Goal: Information Seeking & Learning: Compare options

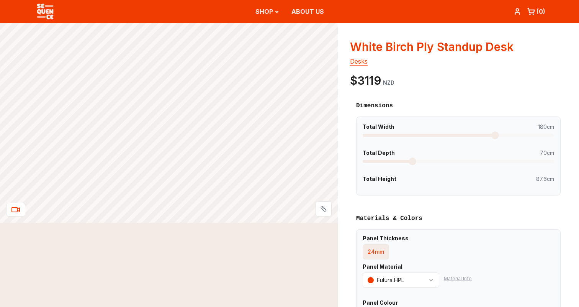
click at [496, 136] on span at bounding box center [495, 135] width 8 height 8
click at [412, 161] on span at bounding box center [412, 161] width 8 height 8
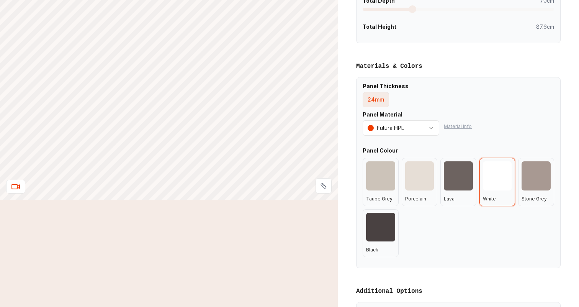
scroll to position [143, 0]
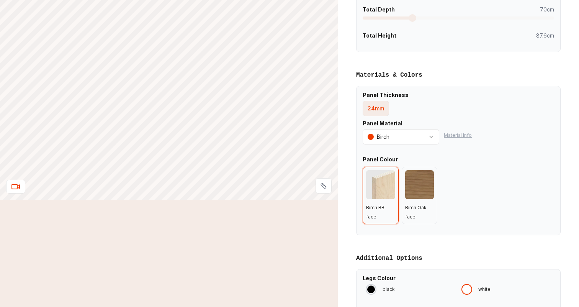
click at [373, 178] on div at bounding box center [380, 184] width 29 height 29
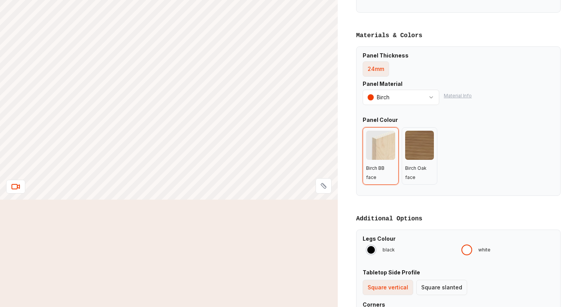
scroll to position [180, 0]
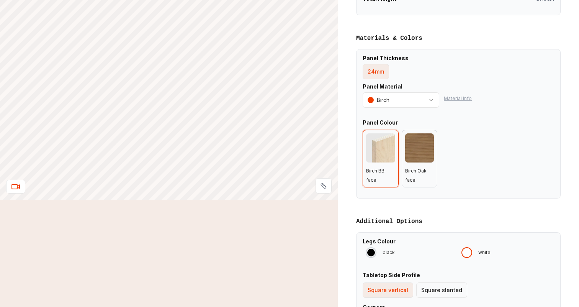
click at [426, 140] on div at bounding box center [419, 147] width 29 height 29
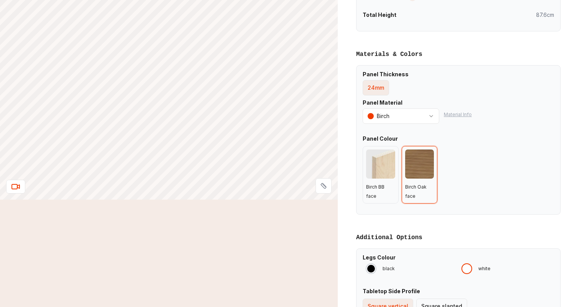
scroll to position [253, 0]
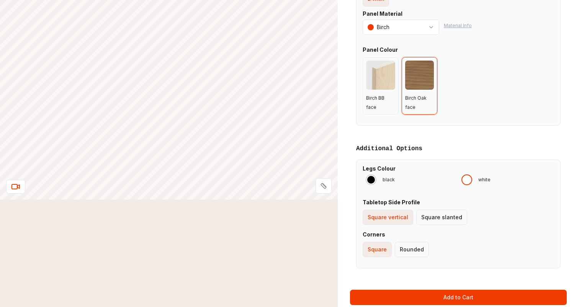
click at [468, 176] on div at bounding box center [467, 180] width 8 height 8
click at [444, 215] on div "Square slanted" at bounding box center [441, 217] width 41 height 8
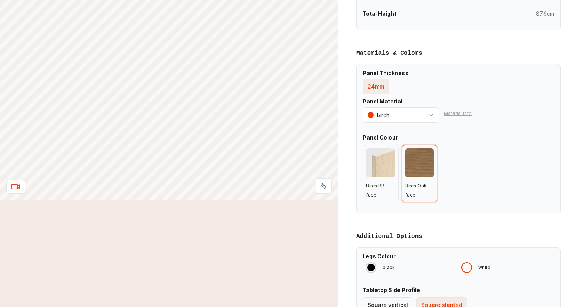
scroll to position [328, 0]
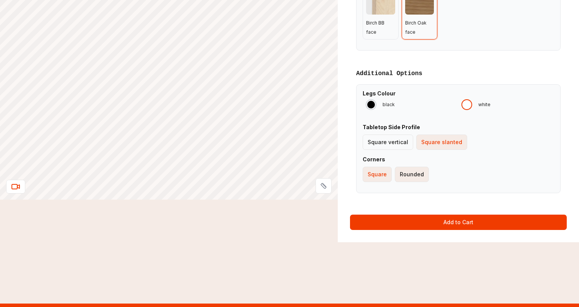
click at [421, 173] on div "Rounded" at bounding box center [412, 174] width 24 height 8
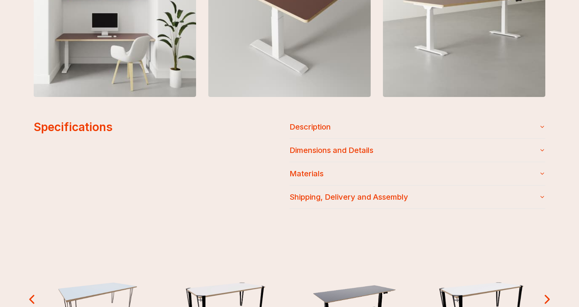
scroll to position [794, 0]
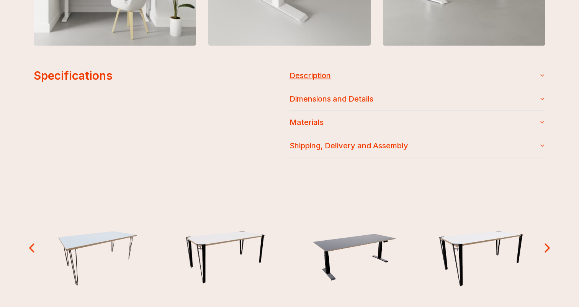
click at [329, 70] on button "Description" at bounding box center [417, 75] width 256 height 23
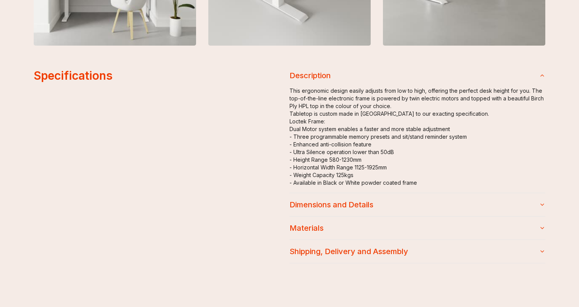
scroll to position [846, 0]
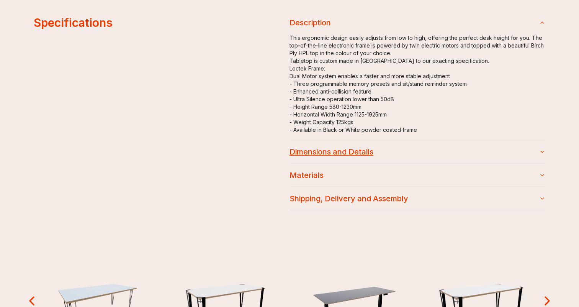
click at [338, 144] on button "Dimensions and Details" at bounding box center [417, 151] width 256 height 23
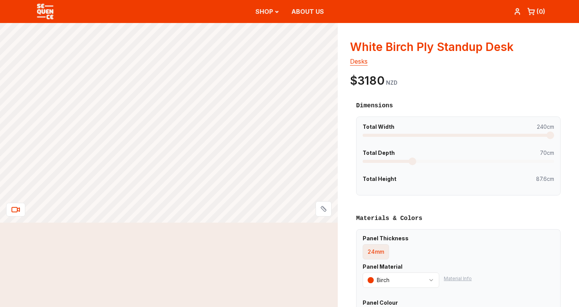
scroll to position [0, 0]
click at [508, 97] on div "Dimensions Total Width 240cm Total Depth 70cm Total Height 87.6cm" at bounding box center [458, 148] width 217 height 106
click at [551, 136] on span at bounding box center [550, 135] width 8 height 8
click at [412, 162] on span at bounding box center [412, 161] width 8 height 8
click at [431, 174] on div "Total Width 240cm Total Depth 74cm Total Height 87.6cm" at bounding box center [458, 155] width 204 height 79
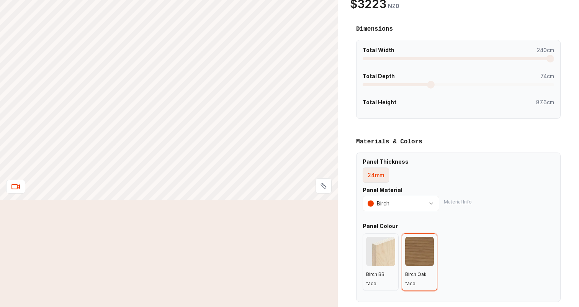
scroll to position [173, 0]
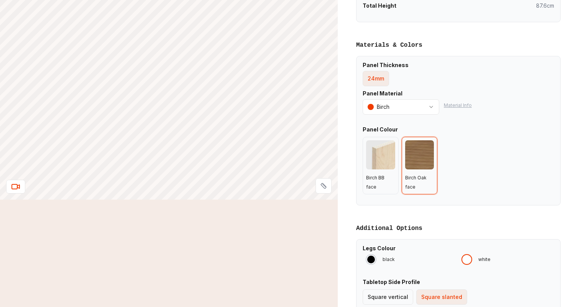
click at [410, 157] on div at bounding box center [419, 154] width 29 height 29
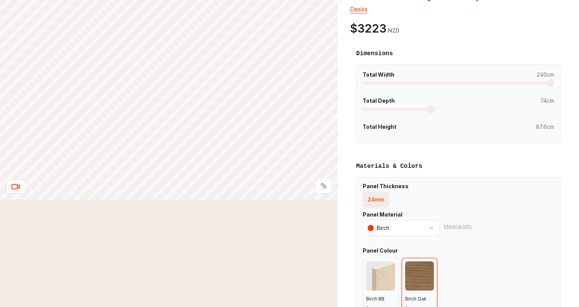
scroll to position [58, 0]
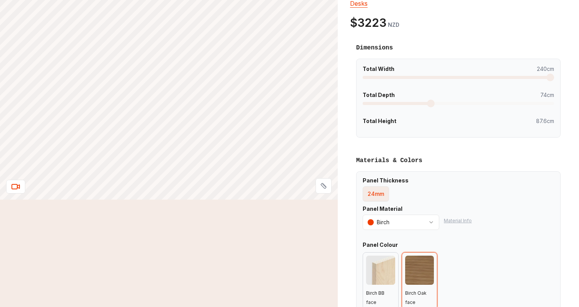
click at [381, 267] on div at bounding box center [380, 269] width 29 height 29
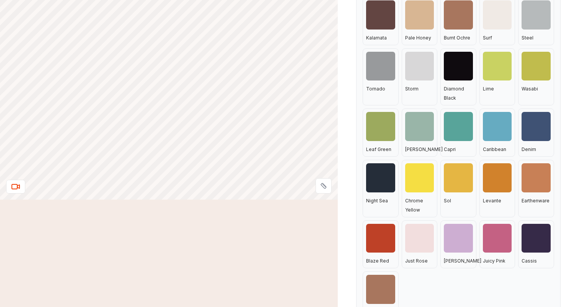
scroll to position [257, 0]
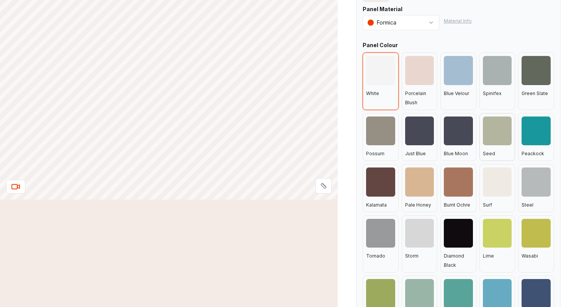
click at [500, 130] on div at bounding box center [497, 130] width 29 height 29
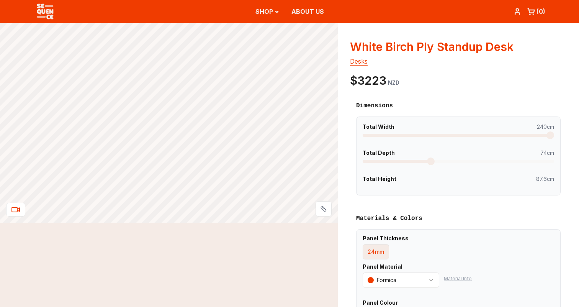
scroll to position [0, 0]
click at [19, 208] on icon at bounding box center [18, 208] width 2 height 3
click at [429, 156] on span "Total Depth 74cm" at bounding box center [457, 153] width 191 height 8
click at [435, 162] on span at bounding box center [435, 161] width 8 height 8
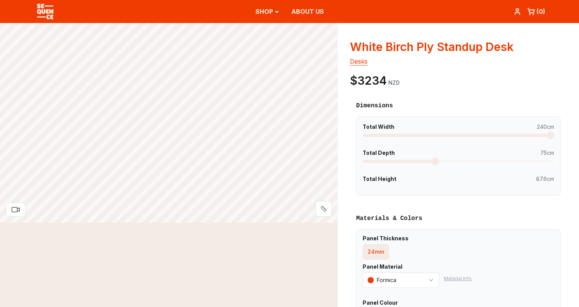
click at [414, 178] on span "Total Height 87.6cm" at bounding box center [457, 179] width 191 height 8
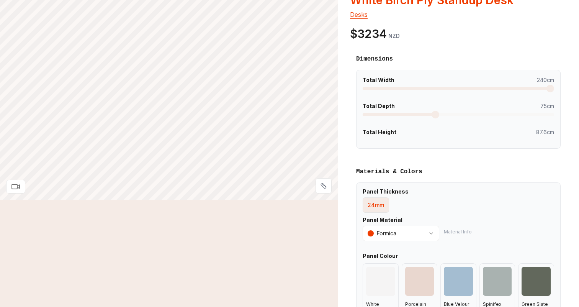
scroll to position [61, 0]
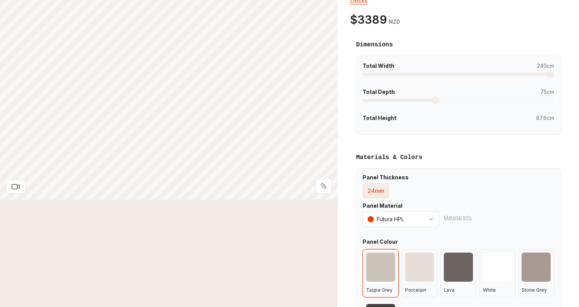
click at [384, 266] on div at bounding box center [380, 266] width 29 height 29
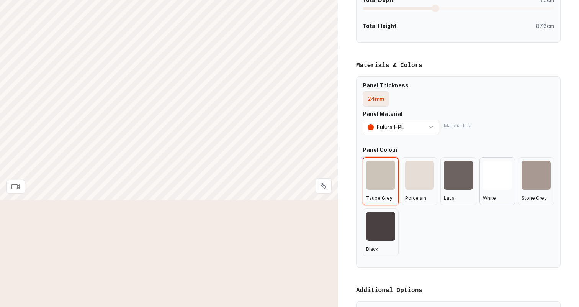
scroll to position [153, 0]
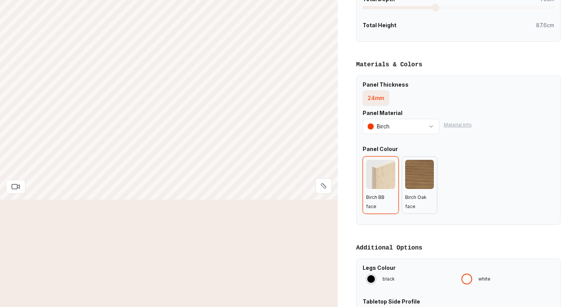
click at [425, 174] on div at bounding box center [419, 174] width 29 height 29
click at [377, 168] on div at bounding box center [380, 174] width 29 height 29
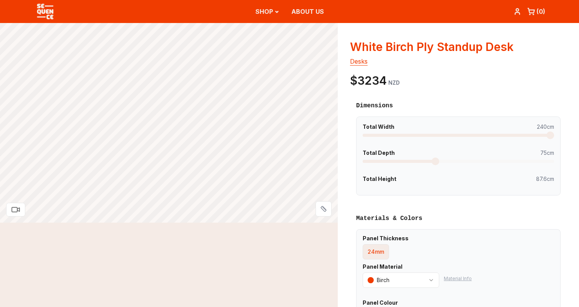
scroll to position [0, 0]
click at [492, 98] on div "Dimensions Total Width 240cm Total Depth 75cm Total Height 87.6cm" at bounding box center [458, 148] width 217 height 106
click at [562, 91] on div "White Birch Ply Standup Desk desks $3234 NZD Dimensions Layout Material Options…" at bounding box center [458, 296] width 241 height 547
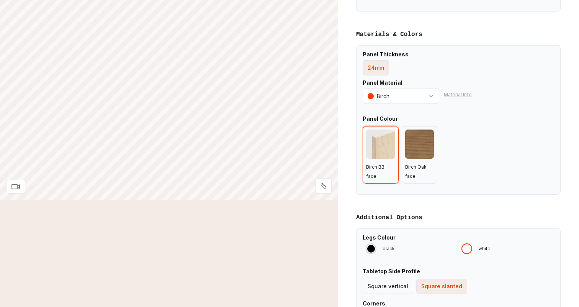
scroll to position [185, 0]
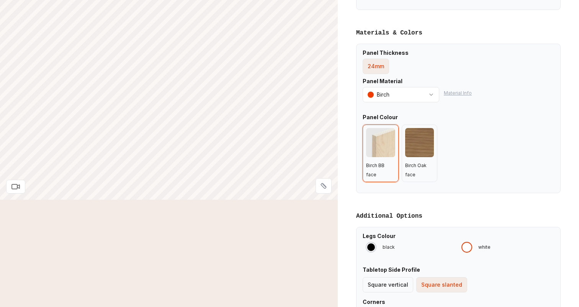
click at [468, 245] on div at bounding box center [467, 247] width 8 height 8
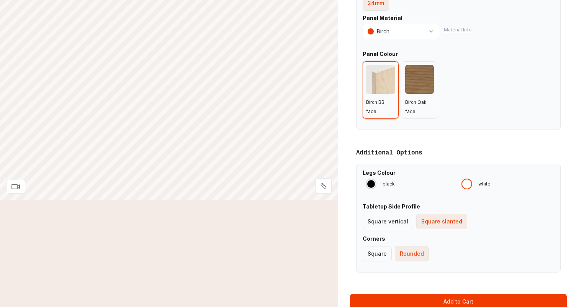
scroll to position [272, 0]
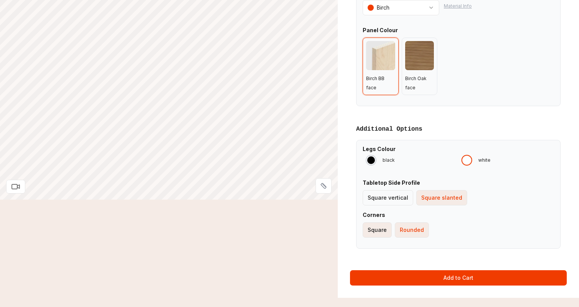
click at [378, 226] on div "Square" at bounding box center [376, 230] width 19 height 8
click at [400, 228] on div "Rounded" at bounding box center [412, 230] width 24 height 8
click at [392, 198] on div "Square vertical" at bounding box center [387, 198] width 41 height 8
click at [378, 54] on div at bounding box center [380, 55] width 29 height 29
click at [420, 54] on div at bounding box center [419, 55] width 29 height 29
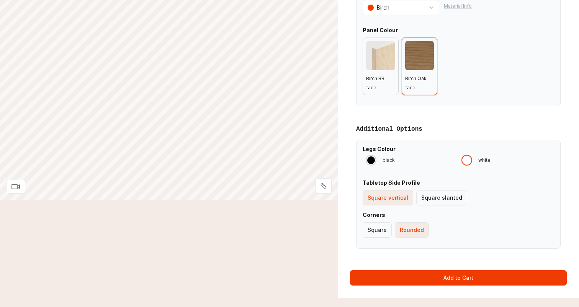
click at [382, 54] on div at bounding box center [380, 55] width 29 height 29
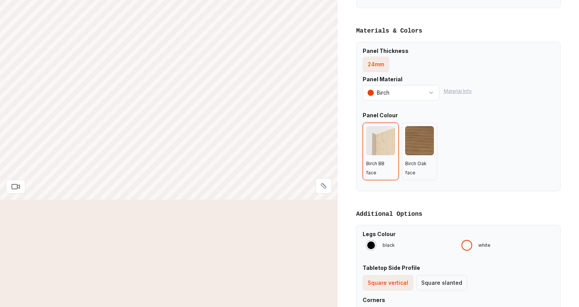
scroll to position [187, 0]
click at [464, 90] on button "Material Info" at bounding box center [458, 91] width 28 height 6
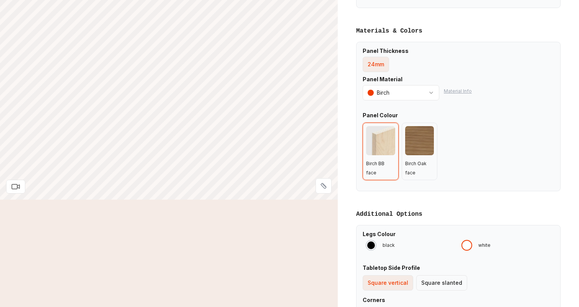
click at [376, 140] on div at bounding box center [380, 140] width 29 height 29
click at [417, 140] on div at bounding box center [419, 140] width 29 height 29
click at [377, 142] on div at bounding box center [380, 140] width 29 height 29
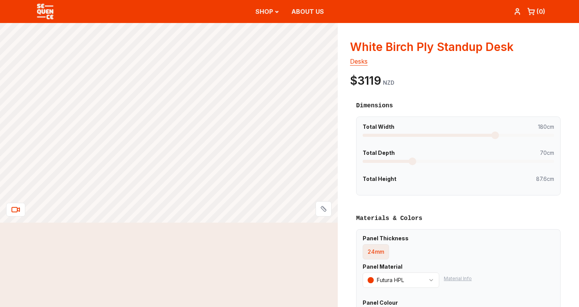
scroll to position [187, 0]
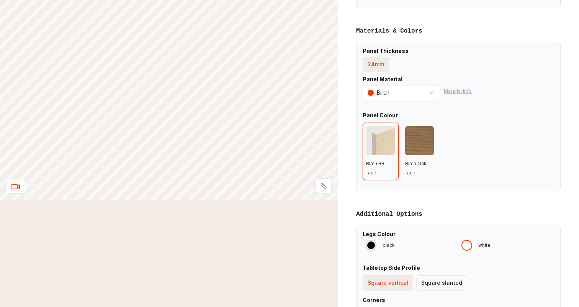
click at [385, 138] on div at bounding box center [380, 140] width 29 height 29
click at [438, 141] on div "Birch BB face Birch Oak face" at bounding box center [457, 150] width 191 height 57
click at [421, 137] on div at bounding box center [419, 140] width 29 height 29
click at [387, 142] on div at bounding box center [380, 140] width 29 height 29
click at [560, 184] on div "Panel Thickness 24mm Panel Material Birch Material Info Panel Colour Birch BB f…" at bounding box center [458, 116] width 204 height 149
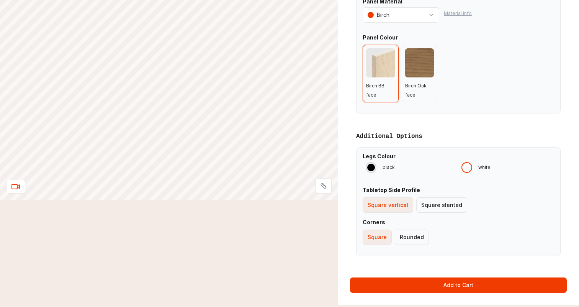
scroll to position [275, 0]
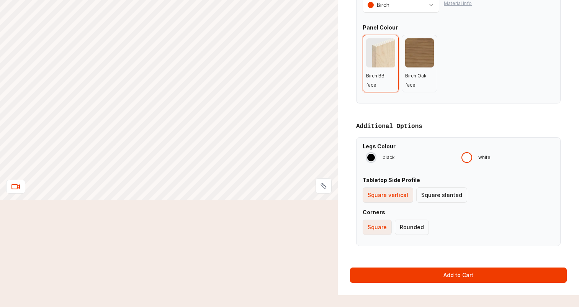
click at [465, 153] on div at bounding box center [467, 157] width 8 height 8
click at [403, 224] on div "Rounded" at bounding box center [412, 227] width 24 height 8
click at [439, 197] on button "Square slanted" at bounding box center [441, 194] width 51 height 15
click at [384, 223] on div "Square" at bounding box center [376, 227] width 19 height 8
click at [413, 224] on div "Rounded" at bounding box center [412, 227] width 24 height 8
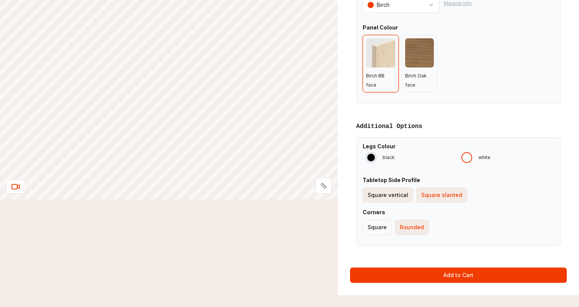
click at [397, 191] on div "Square vertical" at bounding box center [387, 195] width 41 height 8
click at [435, 192] on div "Square slanted" at bounding box center [441, 195] width 41 height 8
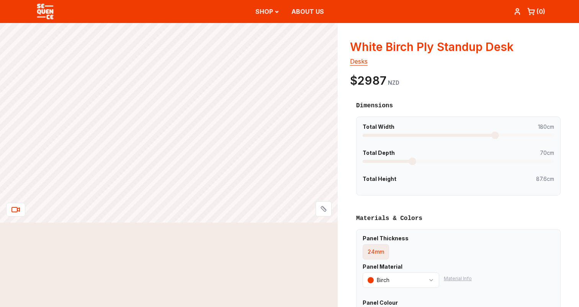
scroll to position [0, 0]
click at [495, 134] on span at bounding box center [495, 135] width 8 height 8
click at [578, 132] on div "White Birch Ply Standup Desk desks $3180 NZD Dimensions Layout Material Options…" at bounding box center [458, 296] width 241 height 547
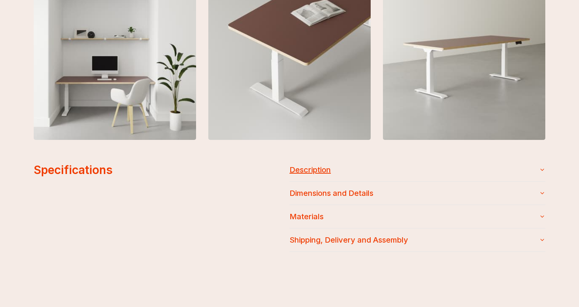
scroll to position [702, 0]
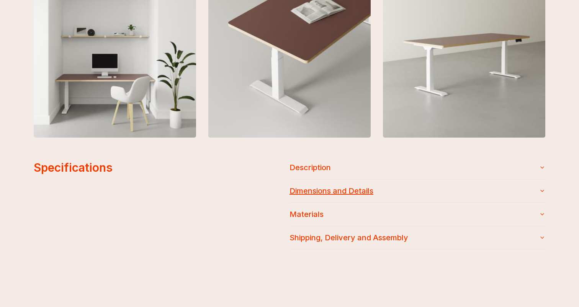
click at [353, 193] on button "Dimensions and Details" at bounding box center [417, 190] width 256 height 23
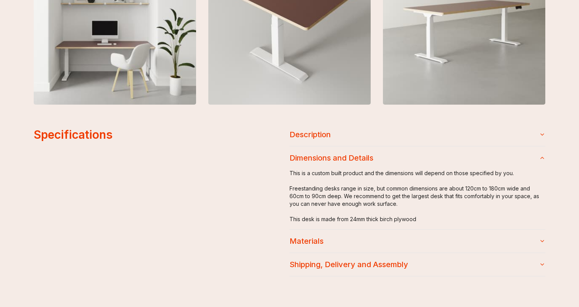
scroll to position [790, 0]
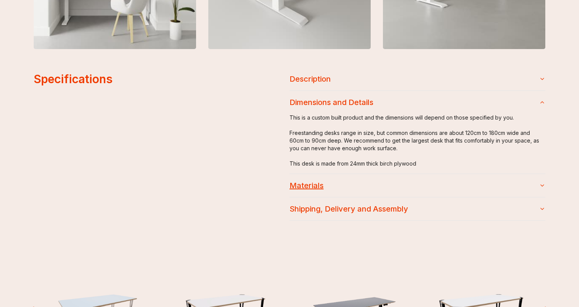
click at [304, 186] on button "Materials" at bounding box center [417, 185] width 256 height 23
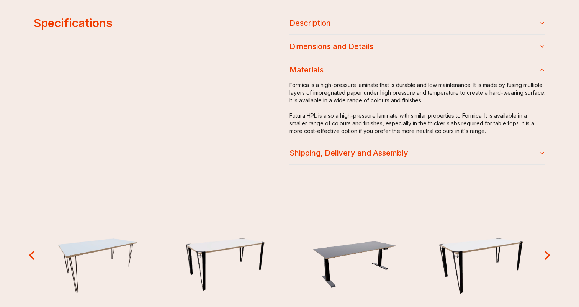
scroll to position [854, 0]
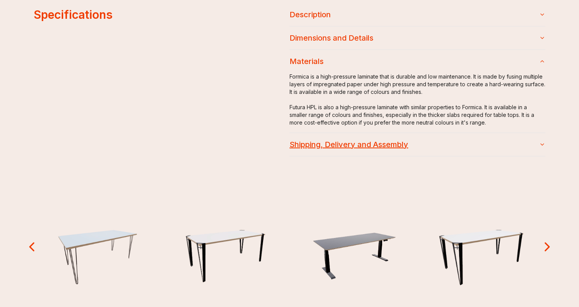
click at [413, 143] on button "Shipping, Delivery and Assembly" at bounding box center [417, 144] width 256 height 23
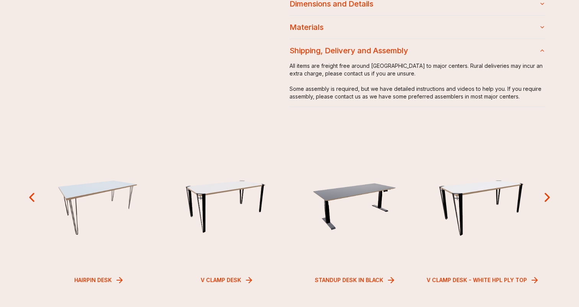
scroll to position [933, 0]
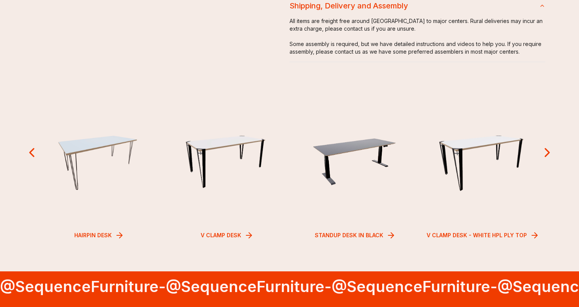
click at [548, 149] on icon at bounding box center [547, 153] width 4 height 8
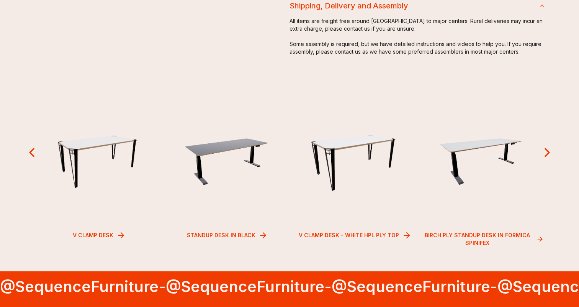
click at [548, 149] on icon at bounding box center [547, 153] width 4 height 8
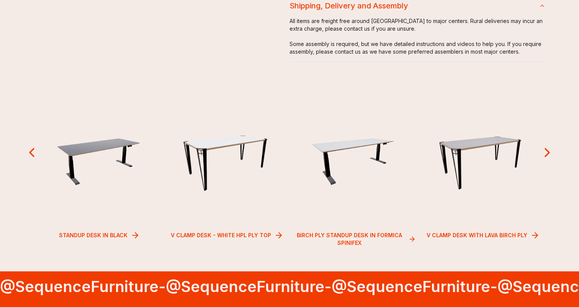
click at [548, 149] on icon at bounding box center [547, 153] width 4 height 8
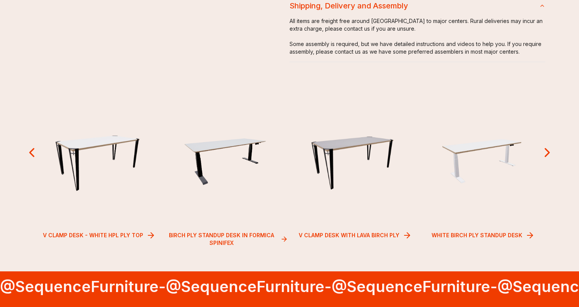
click at [548, 149] on icon at bounding box center [547, 153] width 4 height 8
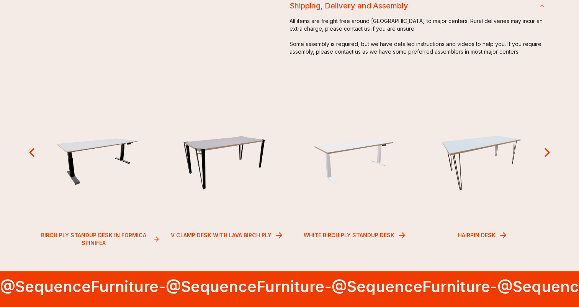
click at [548, 149] on icon at bounding box center [547, 153] width 4 height 8
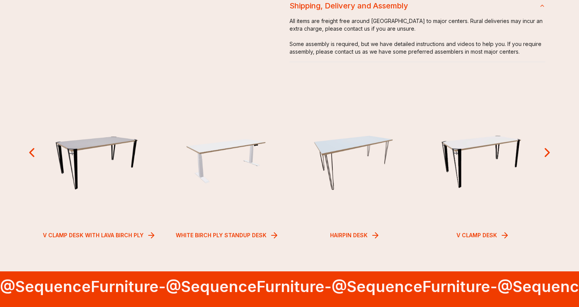
click at [548, 149] on icon at bounding box center [547, 153] width 4 height 8
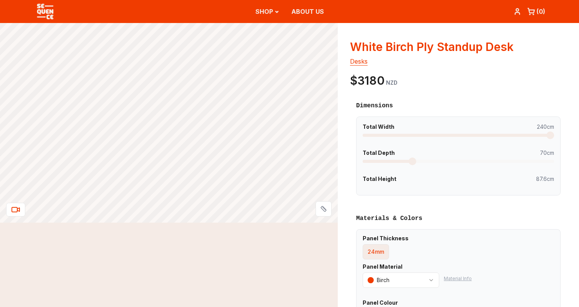
scroll to position [0, 0]
click at [41, 6] on img at bounding box center [45, 11] width 23 height 23
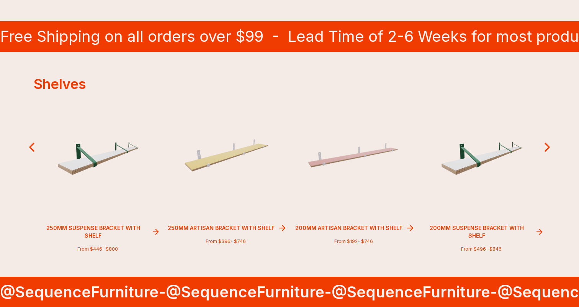
scroll to position [430, 0]
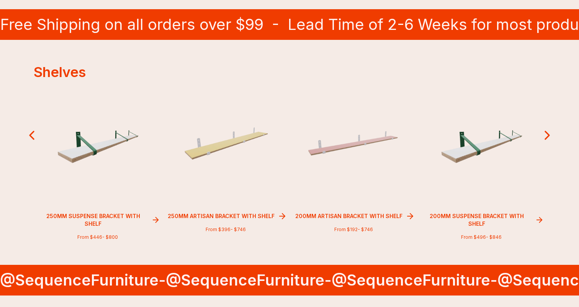
click at [546, 137] on icon at bounding box center [546, 134] width 15 height 15
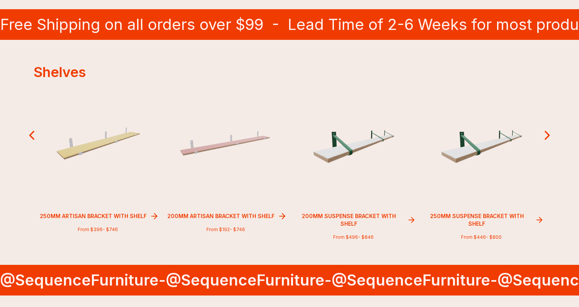
click at [546, 137] on icon at bounding box center [546, 134] width 15 height 15
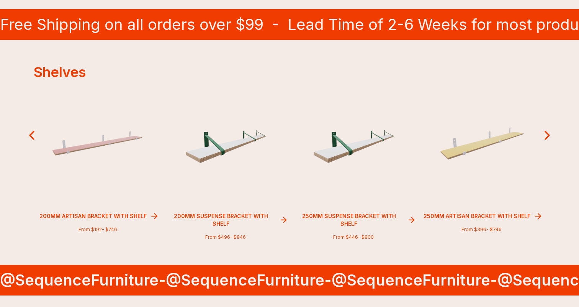
click at [546, 137] on icon at bounding box center [546, 134] width 15 height 15
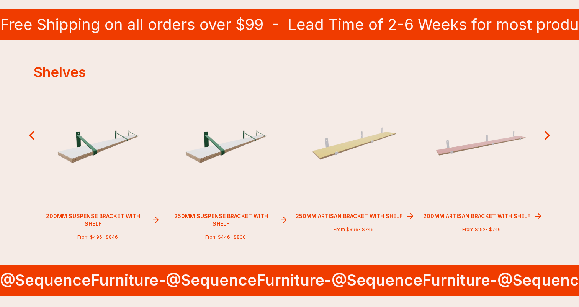
click at [546, 137] on icon at bounding box center [546, 134] width 15 height 15
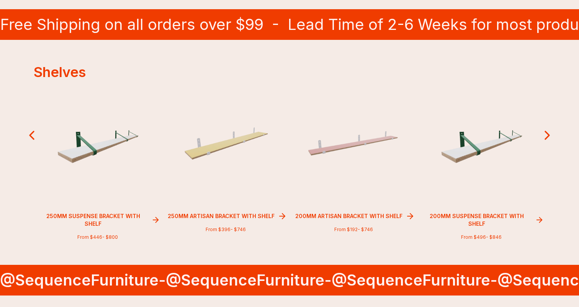
click at [546, 137] on icon at bounding box center [546, 134] width 15 height 15
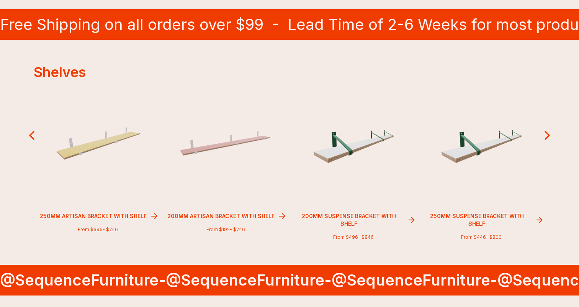
click at [546, 137] on icon at bounding box center [546, 134] width 15 height 15
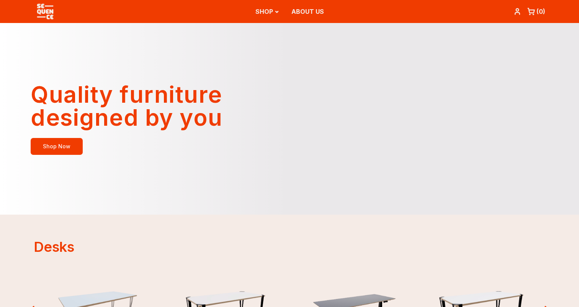
scroll to position [0, 0]
click at [69, 145] on link "Shop Now" at bounding box center [57, 146] width 52 height 17
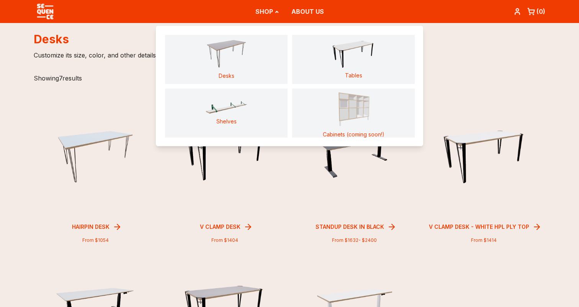
click at [274, 13] on button "SHOP" at bounding box center [267, 11] width 24 height 21
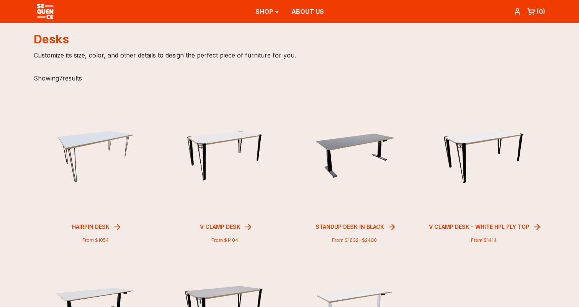
click at [274, 13] on button "SHOP" at bounding box center [267, 11] width 24 height 21
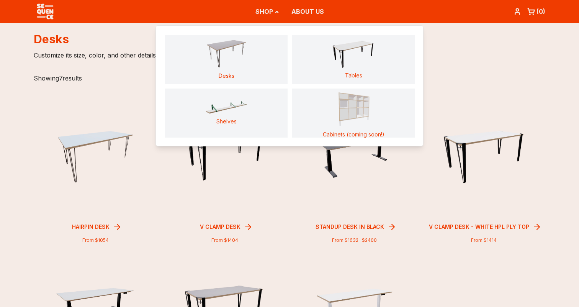
click at [221, 42] on img "Main" at bounding box center [226, 54] width 43 height 30
click at [448, 66] on div "desks Customize its size, color, and other details to design the perfect piece …" at bounding box center [289, 48] width 511 height 51
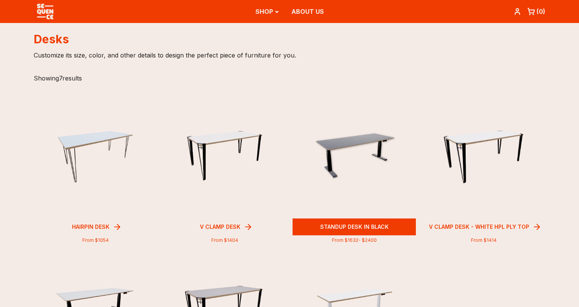
click at [362, 225] on h3 "Standup Desk in Black" at bounding box center [354, 227] width 75 height 14
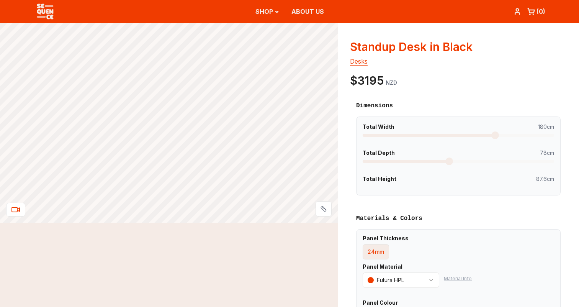
click at [497, 135] on span at bounding box center [495, 135] width 8 height 8
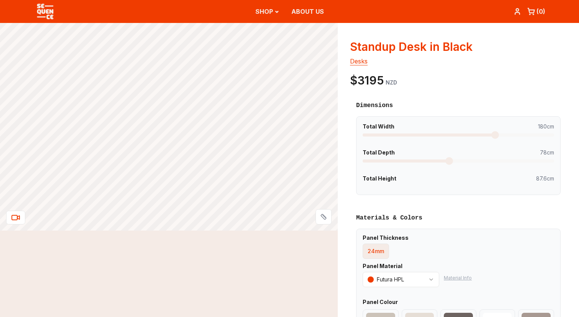
click at [313, 13] on link "ABOUT US" at bounding box center [307, 12] width 33 height 8
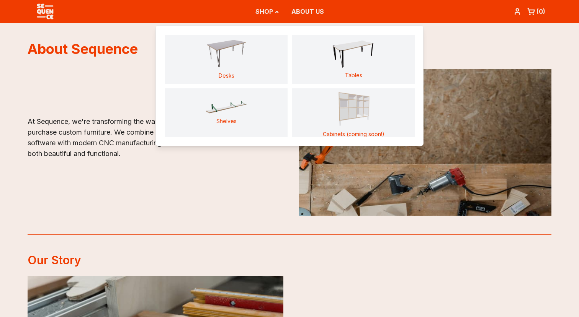
click at [224, 55] on img "Main" at bounding box center [226, 54] width 43 height 30
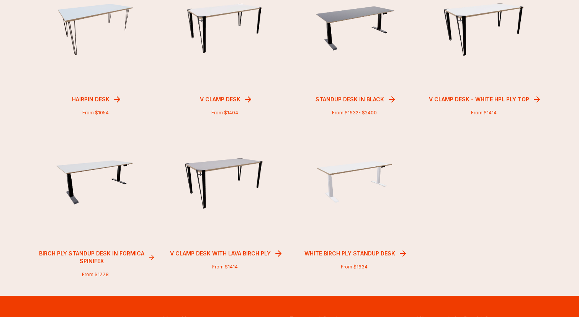
scroll to position [128, 0]
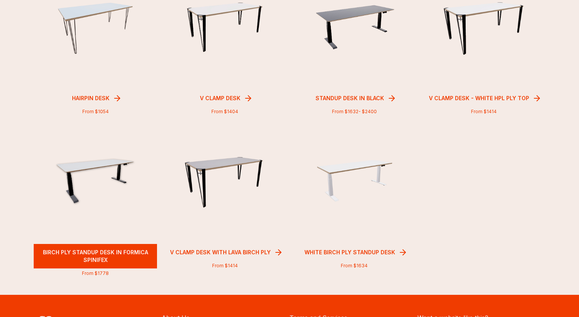
click at [101, 250] on h3 "Birch Ply Standup Desk in Formica Spinifex" at bounding box center [95, 256] width 120 height 21
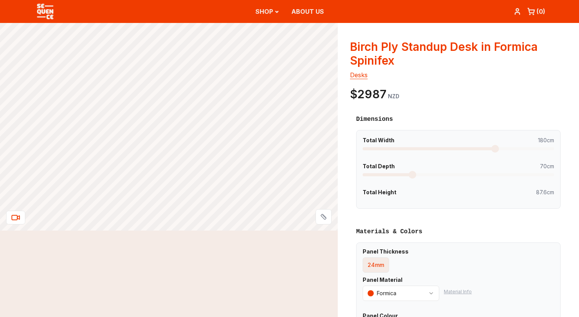
click at [495, 150] on span at bounding box center [495, 149] width 8 height 8
click at [543, 194] on span "87.6cm" at bounding box center [545, 193] width 18 height 8
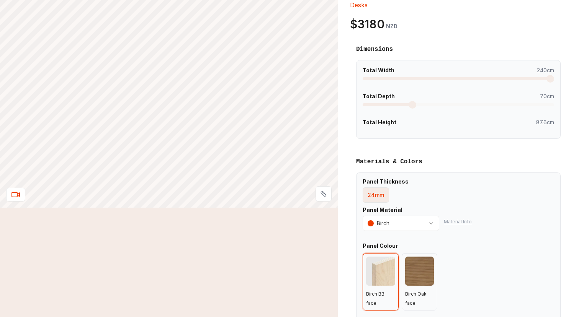
click at [386, 264] on div at bounding box center [380, 271] width 29 height 29
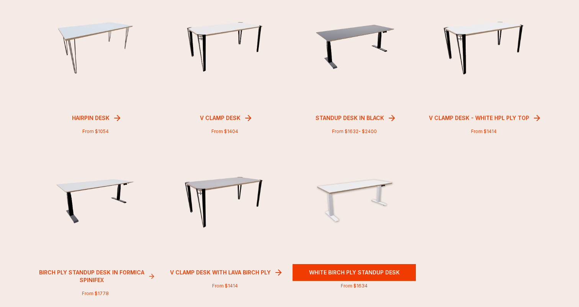
scroll to position [108, 0]
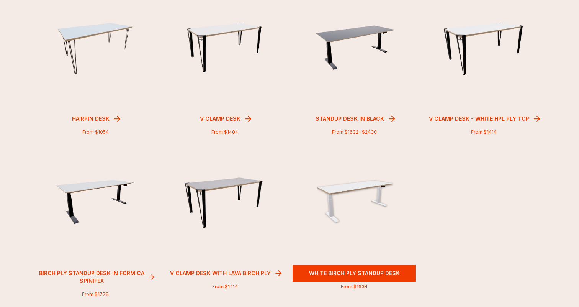
click at [353, 268] on h3 "White Birch Ply Standup Desk" at bounding box center [354, 273] width 97 height 14
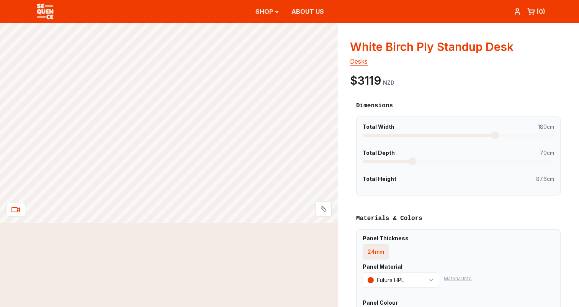
click at [497, 134] on span at bounding box center [495, 135] width 8 height 8
click at [415, 161] on span at bounding box center [412, 161] width 8 height 8
click at [393, 161] on span at bounding box center [394, 161] width 8 height 8
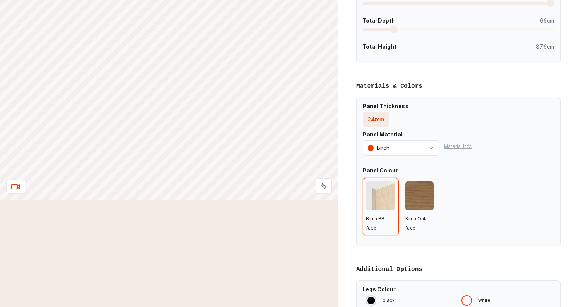
click at [508, 178] on div "Birch BB face Birch Oak face" at bounding box center [457, 206] width 191 height 57
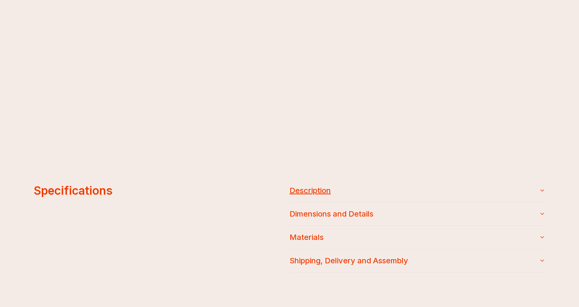
scroll to position [732, 0]
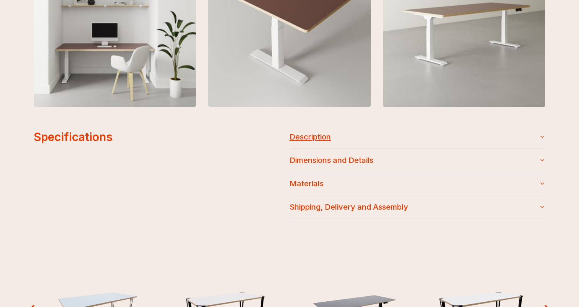
click at [321, 136] on button "Description" at bounding box center [417, 136] width 256 height 23
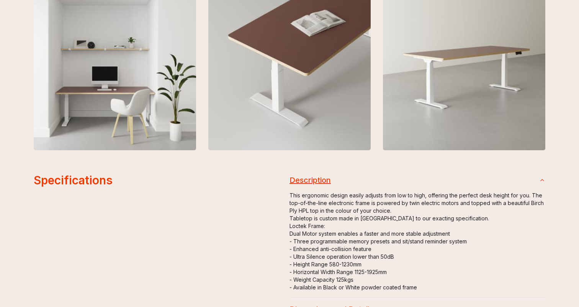
scroll to position [689, 0]
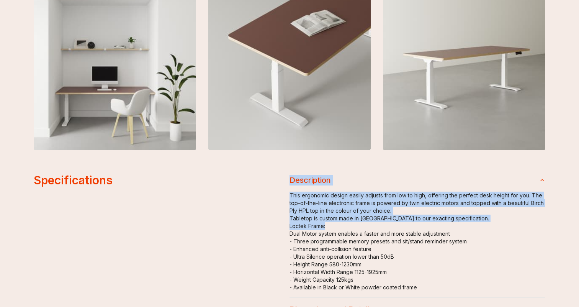
drag, startPoint x: 327, startPoint y: 224, endPoint x: 286, endPoint y: 227, distance: 41.5
click at [286, 227] on div "Specifications Description This ergonomic design easily adjusts from low to hig…" at bounding box center [289, 267] width 511 height 199
click at [346, 222] on p "Loctek Frame:" at bounding box center [417, 226] width 256 height 8
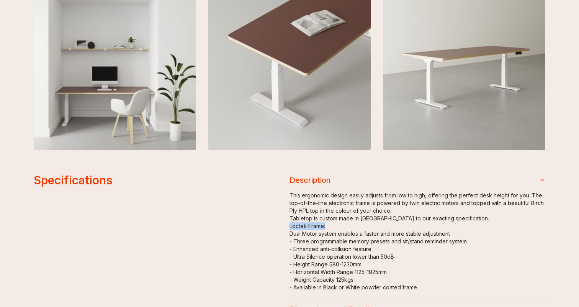
drag, startPoint x: 325, startPoint y: 222, endPoint x: 290, endPoint y: 222, distance: 35.6
click at [290, 222] on p "Loctek Frame:" at bounding box center [417, 226] width 256 height 8
copy p "Loctek Frame:"
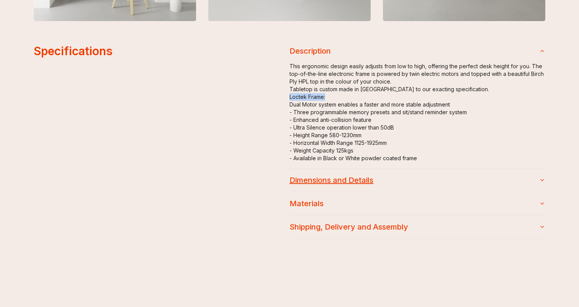
scroll to position [822, 0]
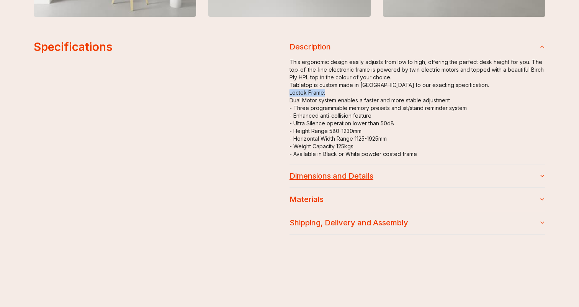
click at [372, 171] on button "Dimensions and Details" at bounding box center [417, 175] width 256 height 23
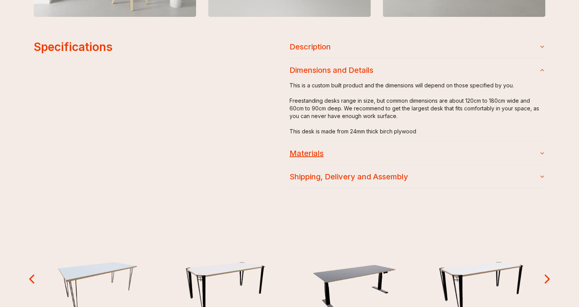
click at [356, 149] on button "Materials" at bounding box center [417, 153] width 256 height 23
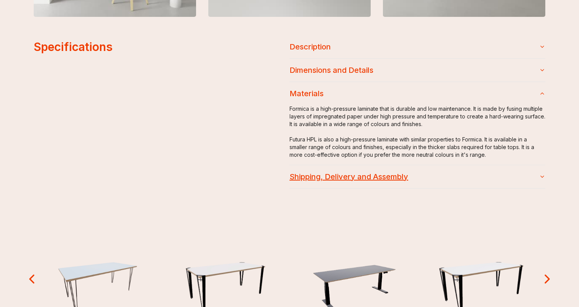
click at [387, 171] on button "Shipping, Delivery and Assembly" at bounding box center [417, 176] width 256 height 23
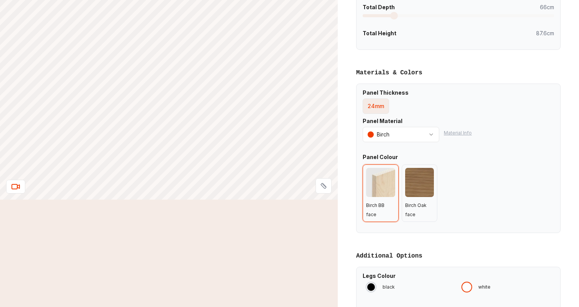
scroll to position [78, 0]
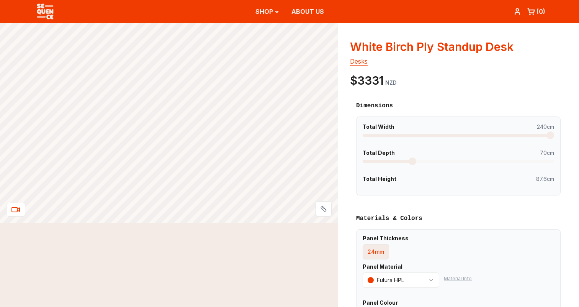
click at [362, 162] on div "Total Width 240cm Total Depth 60cm Total Height 87.6cm" at bounding box center [458, 155] width 204 height 79
click at [367, 160] on span at bounding box center [366, 161] width 8 height 8
click at [392, 164] on span at bounding box center [394, 161] width 8 height 8
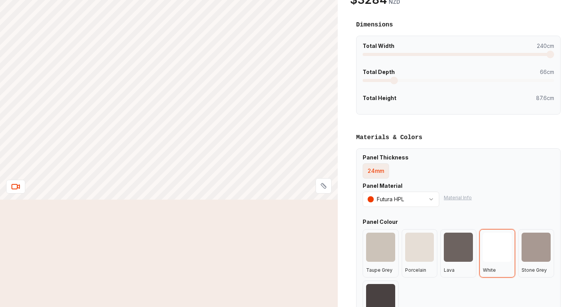
scroll to position [81, 0]
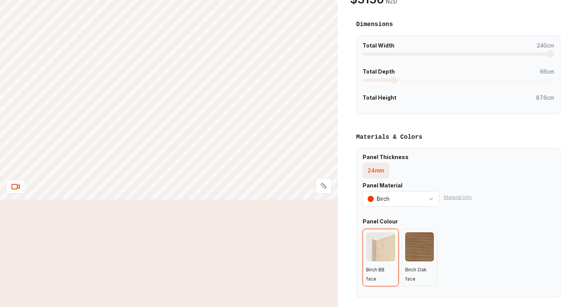
click at [377, 247] on div at bounding box center [380, 246] width 29 height 29
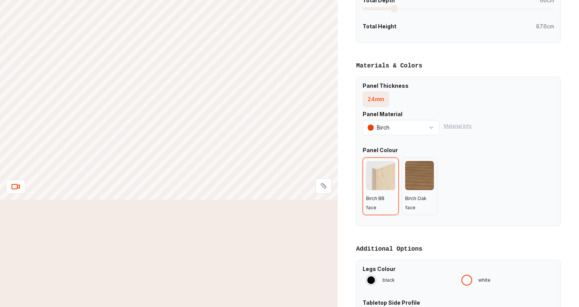
scroll to position [238, 0]
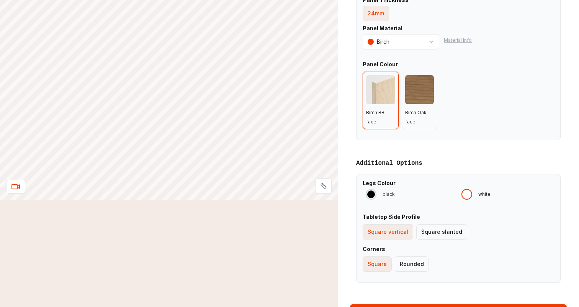
click at [372, 191] on div at bounding box center [371, 194] width 8 height 8
click at [468, 191] on div at bounding box center [467, 194] width 8 height 8
click at [445, 228] on div "Square slanted" at bounding box center [441, 232] width 41 height 8
click at [413, 260] on div "Rounded" at bounding box center [412, 264] width 24 height 8
click at [400, 229] on div "Square vertical" at bounding box center [387, 232] width 41 height 8
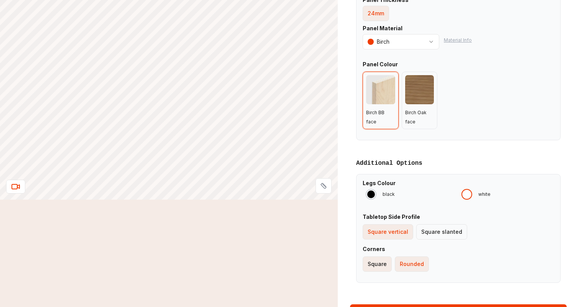
click at [374, 260] on div "Square" at bounding box center [376, 264] width 19 height 8
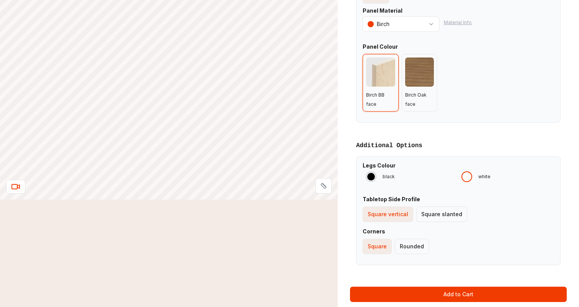
scroll to position [262, 0]
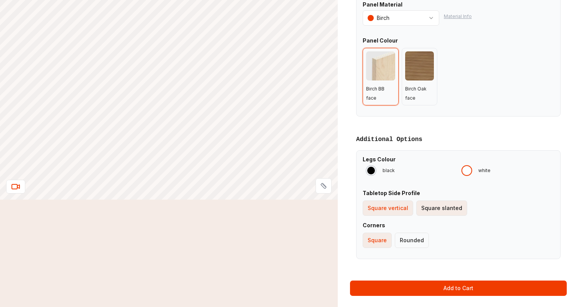
click at [446, 204] on div "Square slanted" at bounding box center [441, 208] width 41 height 8
click at [407, 236] on div "Rounded" at bounding box center [412, 240] width 24 height 8
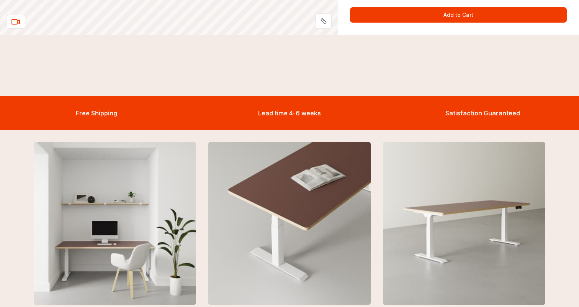
scroll to position [536, 0]
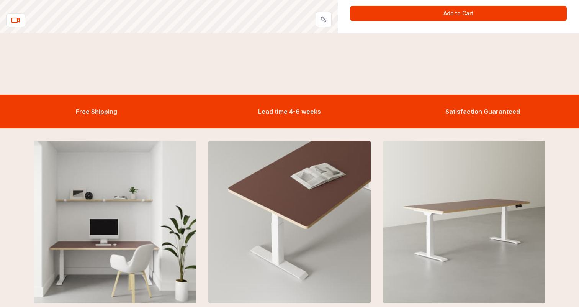
click at [133, 207] on img at bounding box center [115, 221] width 178 height 178
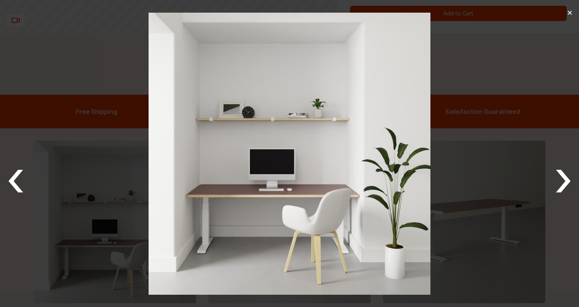
click at [565, 180] on button "›" at bounding box center [563, 177] width 19 height 49
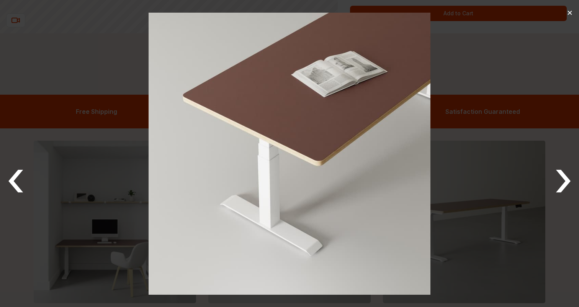
click at [567, 180] on button "›" at bounding box center [563, 177] width 19 height 49
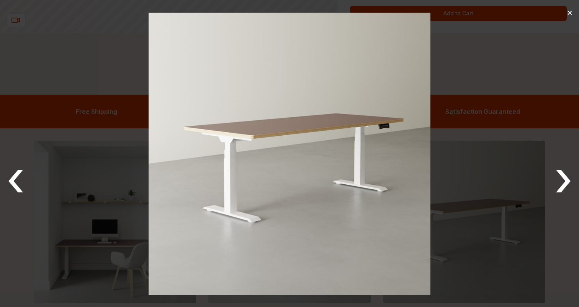
click at [567, 182] on button "›" at bounding box center [563, 177] width 19 height 49
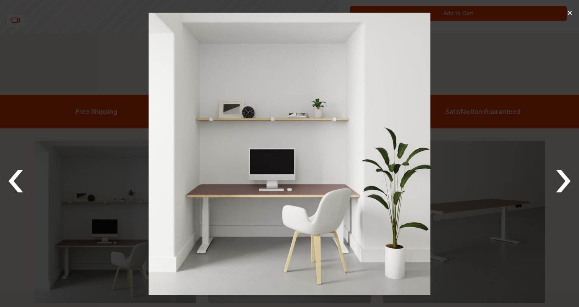
click at [569, 11] on button "×" at bounding box center [570, 12] width 6 height 12
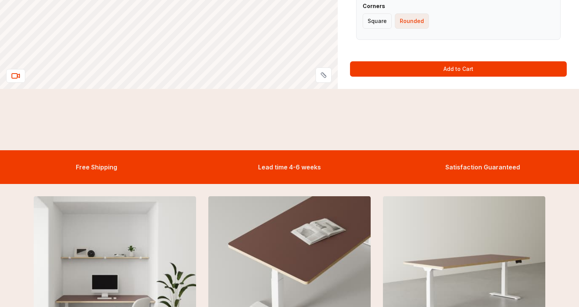
scroll to position [685, 0]
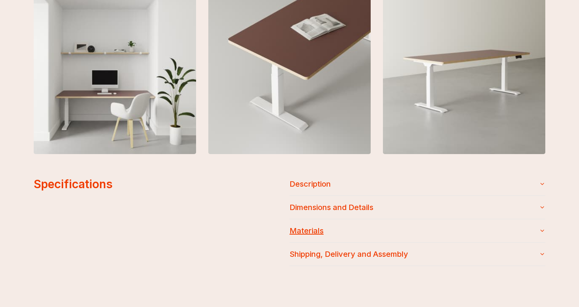
click at [537, 224] on button "Materials" at bounding box center [417, 230] width 256 height 23
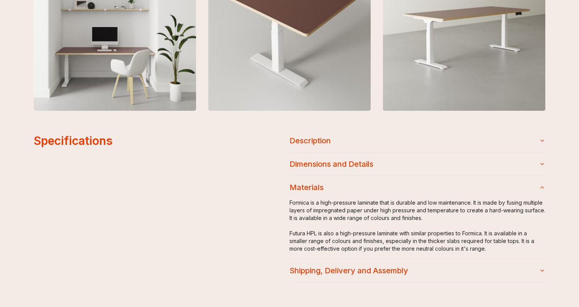
scroll to position [769, 0]
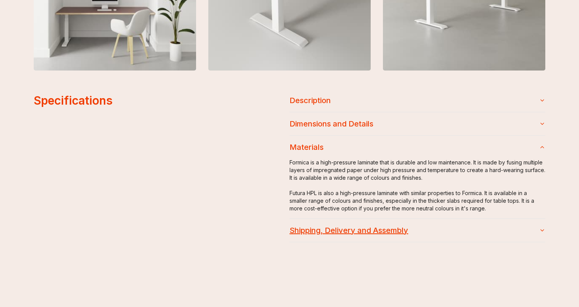
click at [530, 222] on button "Shipping, Delivery and Assembly" at bounding box center [417, 230] width 256 height 23
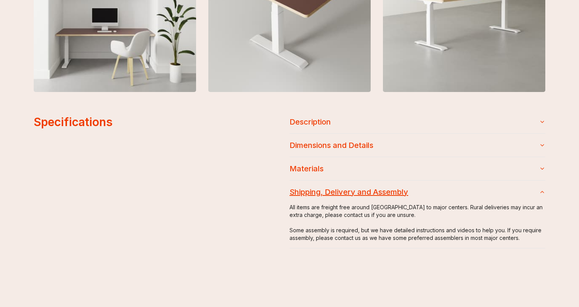
scroll to position [745, 0]
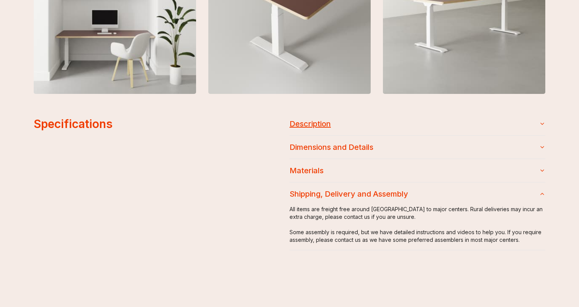
click at [542, 121] on icon "button" at bounding box center [542, 124] width 6 height 6
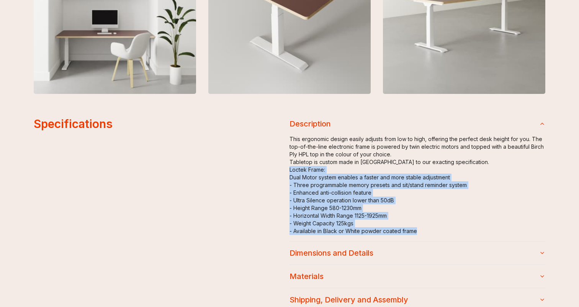
drag, startPoint x: 419, startPoint y: 227, endPoint x: 289, endPoint y: 169, distance: 141.9
click at [289, 169] on div "This ergonomic design easily adjusts from low to high, offering the perfect des…" at bounding box center [417, 188] width 256 height 106
copy div "Loctek Frame: Dual Motor system enables a faster and more stable adjustment - T…"
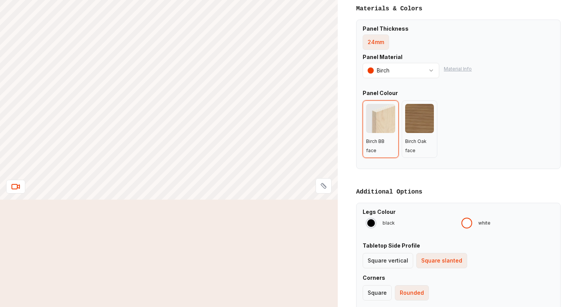
scroll to position [204, 0]
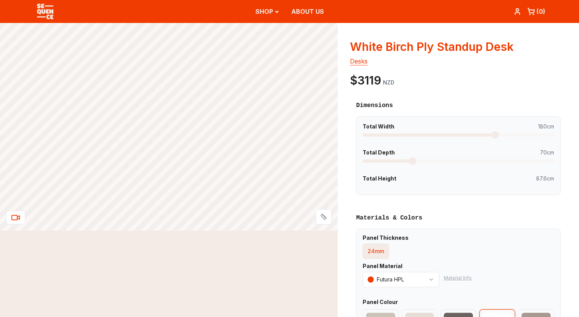
click at [495, 135] on span at bounding box center [495, 135] width 8 height 8
click at [486, 136] on span at bounding box center [485, 135] width 8 height 8
click at [384, 251] on div "24mm" at bounding box center [375, 252] width 16 height 8
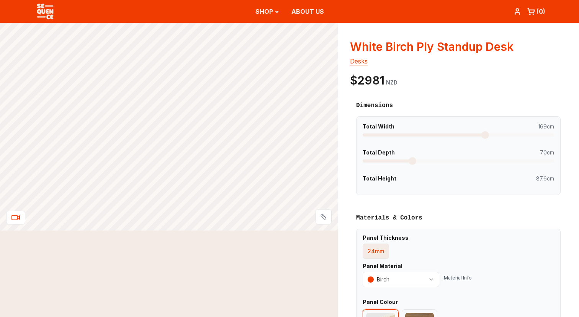
click at [454, 276] on button "Material Info" at bounding box center [458, 278] width 28 height 6
click at [561, 256] on div "Materials & Colors Panel Thickness 24mm Panel Material Birch Material Info Pane…" at bounding box center [458, 295] width 217 height 177
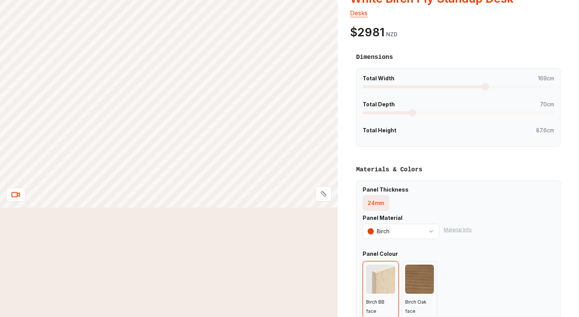
scroll to position [143, 0]
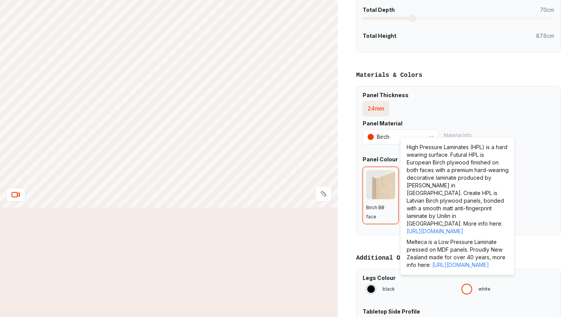
click at [543, 206] on div "Birch BB face Birch Oak face" at bounding box center [457, 195] width 191 height 57
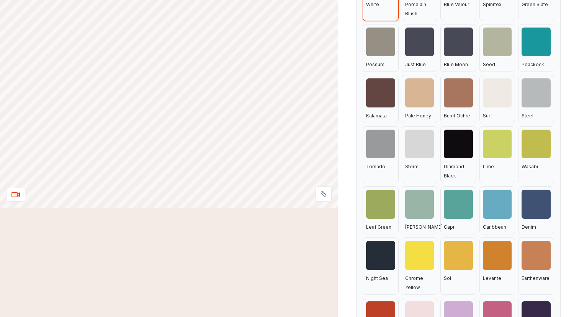
scroll to position [165, 0]
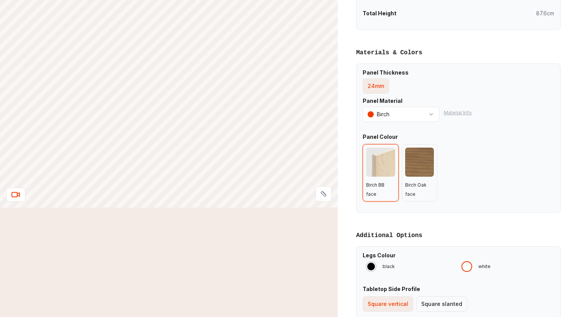
click at [381, 165] on div at bounding box center [380, 162] width 29 height 29
click at [428, 158] on div at bounding box center [419, 162] width 29 height 29
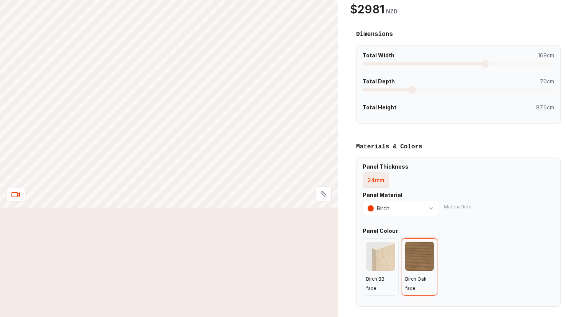
scroll to position [70, 0]
click at [385, 248] on div at bounding box center [380, 257] width 29 height 29
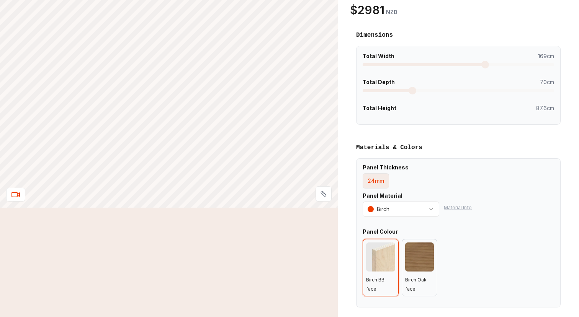
click at [413, 247] on div at bounding box center [419, 257] width 29 height 29
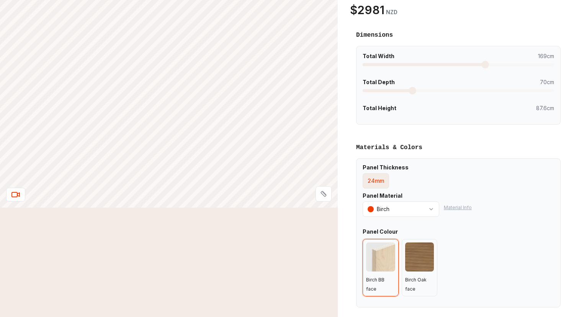
click at [505, 222] on div "Panel Thickness 24mm Panel Material Birch Material Info Panel Colour Birch BB f…" at bounding box center [458, 232] width 204 height 149
click at [571, 54] on div "White Birch Ply Standup Desk desks $3180 NZD Dimensions Layout Material Options…" at bounding box center [458, 226] width 241 height 547
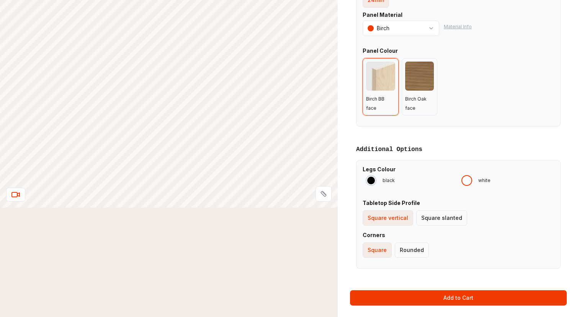
scroll to position [251, 0]
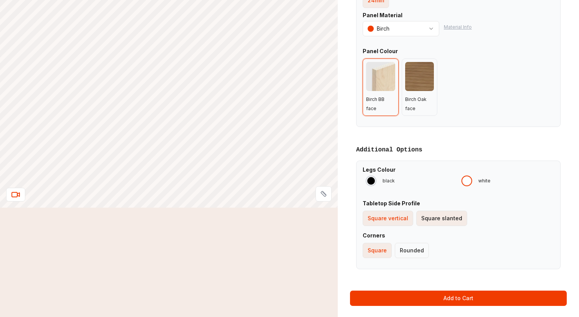
click at [441, 219] on div "Square slanted" at bounding box center [441, 219] width 41 height 8
click at [416, 243] on button "Rounded" at bounding box center [412, 250] width 34 height 15
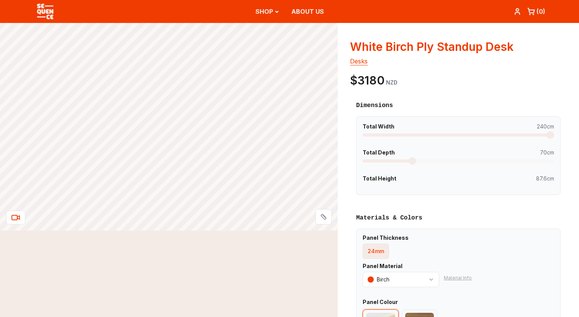
scroll to position [0, 0]
click at [321, 215] on icon at bounding box center [323, 217] width 6 height 6
click at [325, 214] on icon at bounding box center [323, 217] width 6 height 6
click at [320, 216] on button at bounding box center [323, 216] width 16 height 15
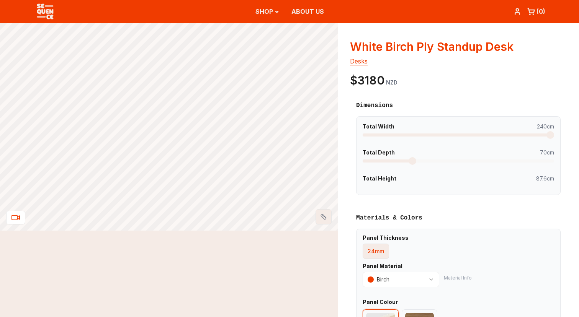
click at [320, 216] on button at bounding box center [323, 216] width 16 height 15
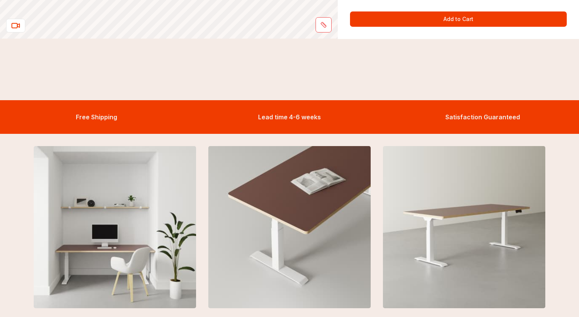
scroll to position [607, 0]
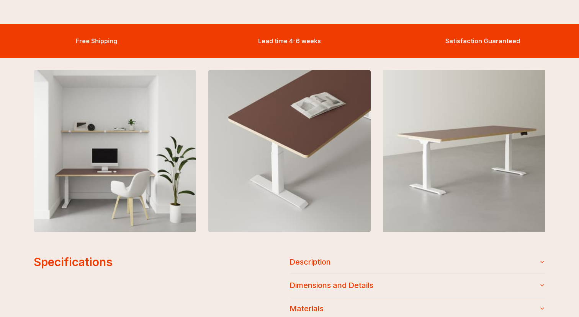
click at [454, 134] on img at bounding box center [464, 151] width 178 height 178
